Goal: Information Seeking & Learning: Learn about a topic

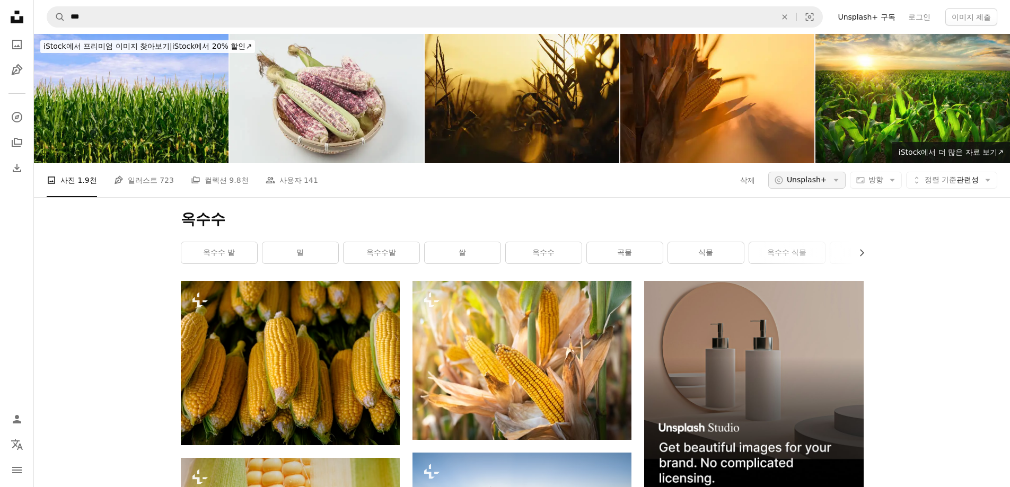
click at [825, 184] on button "A copyright icon © Unsplash+ Arrow down" at bounding box center [806, 180] width 77 height 17
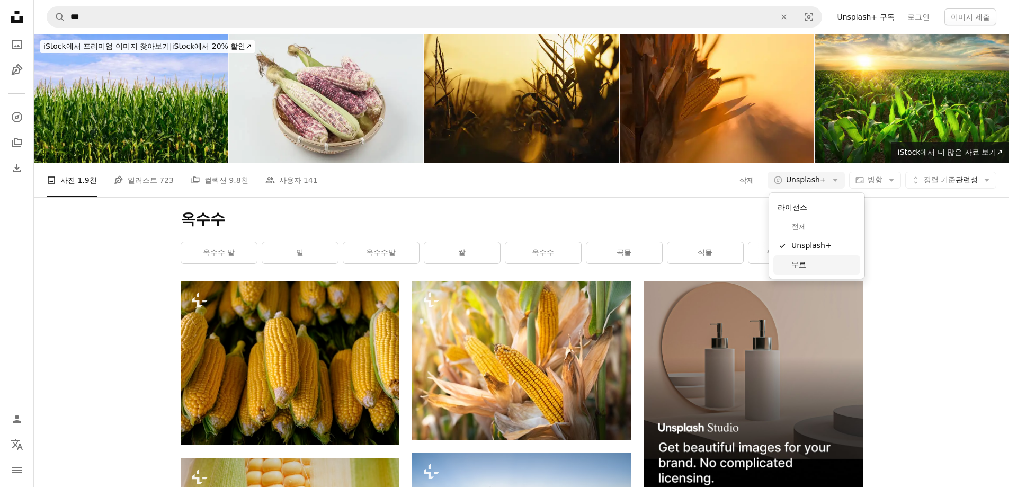
click at [813, 269] on span "무료" at bounding box center [824, 265] width 65 height 11
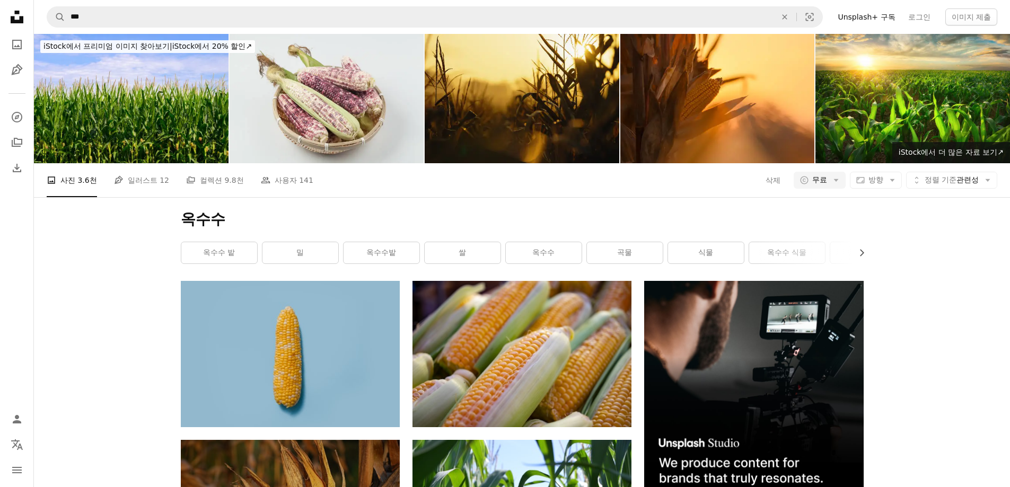
scroll to position [1958, 0]
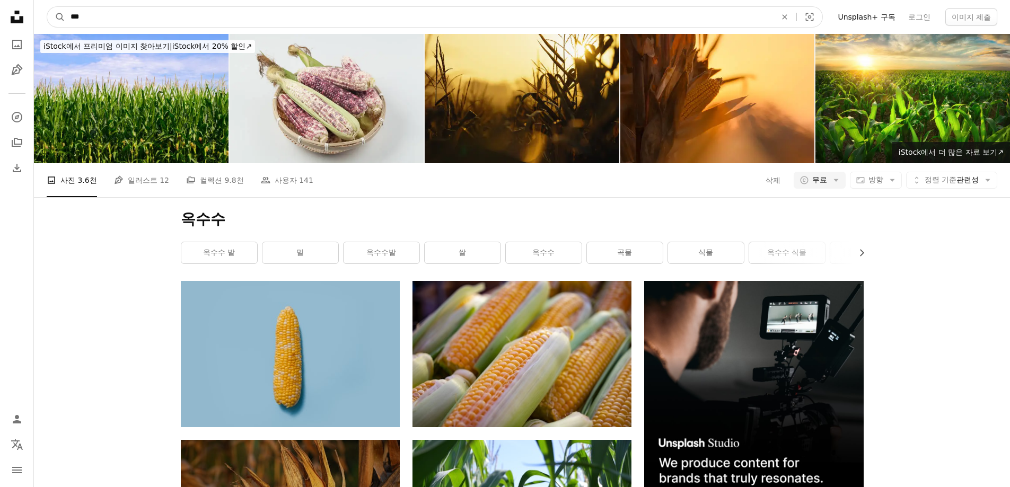
click at [98, 19] on input "***" at bounding box center [418, 17] width 707 height 20
